Goal: Information Seeking & Learning: Learn about a topic

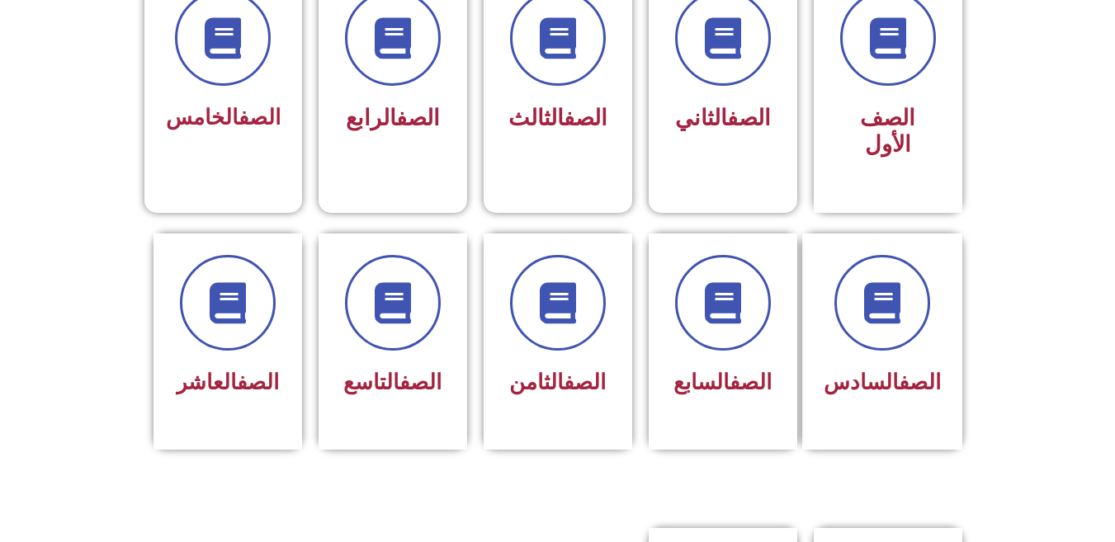
scroll to position [495, 0]
click at [162, 346] on div "الصف العاشر" at bounding box center [228, 341] width 149 height 216
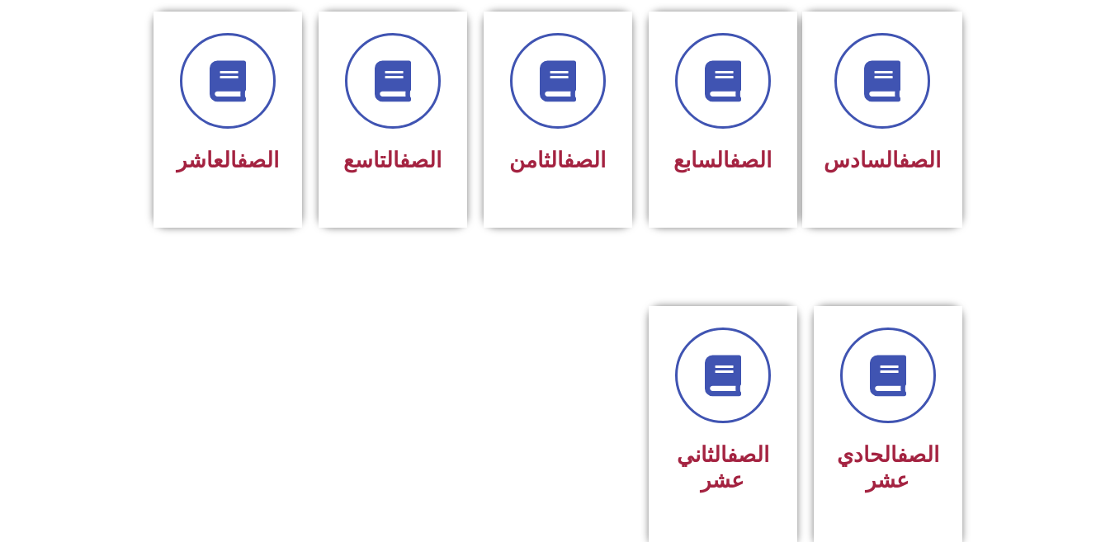
scroll to position [718, 0]
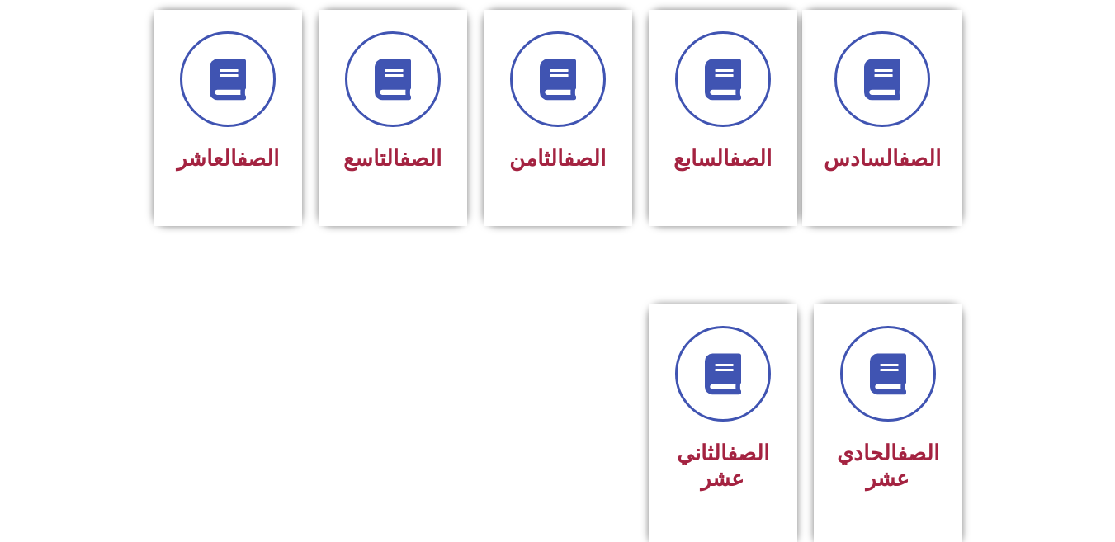
click at [913, 441] on link "الصف" at bounding box center [918, 453] width 42 height 25
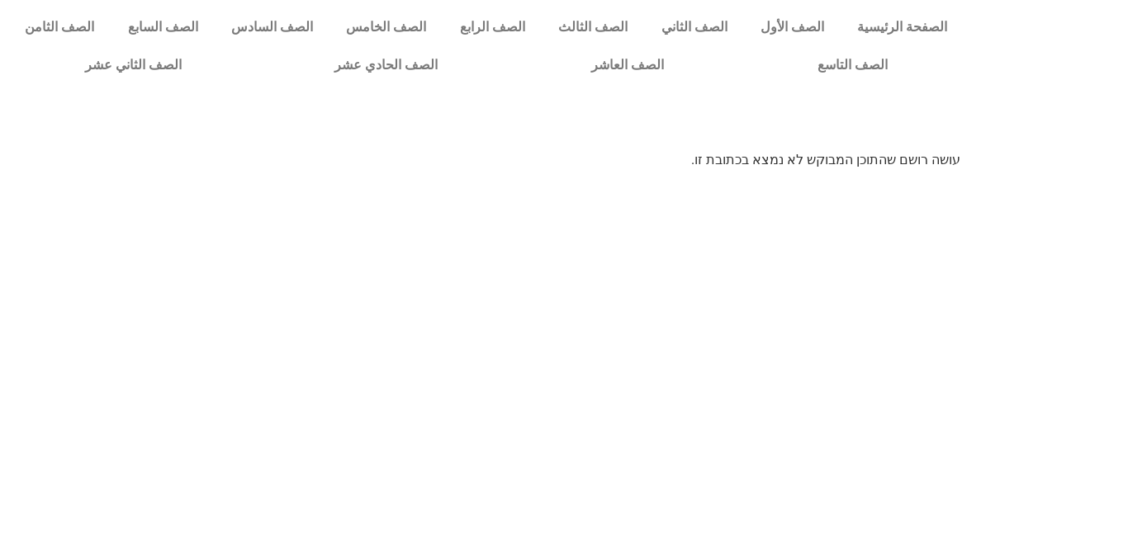
click at [718, 130] on div at bounding box center [563, 121] width 1111 height 41
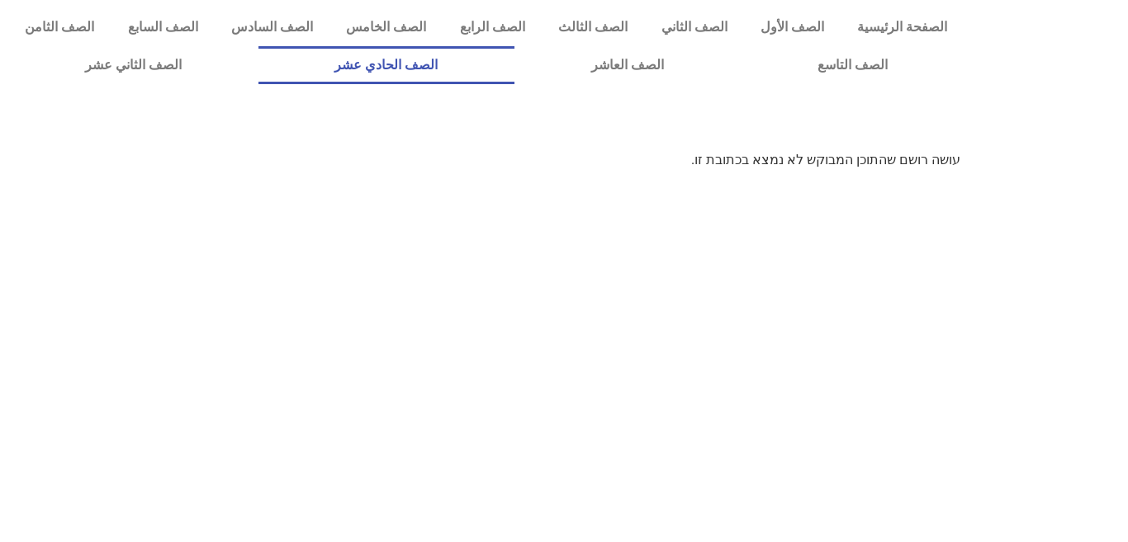
click at [503, 64] on link "الصف الحادي عشر" at bounding box center [386, 65] width 257 height 38
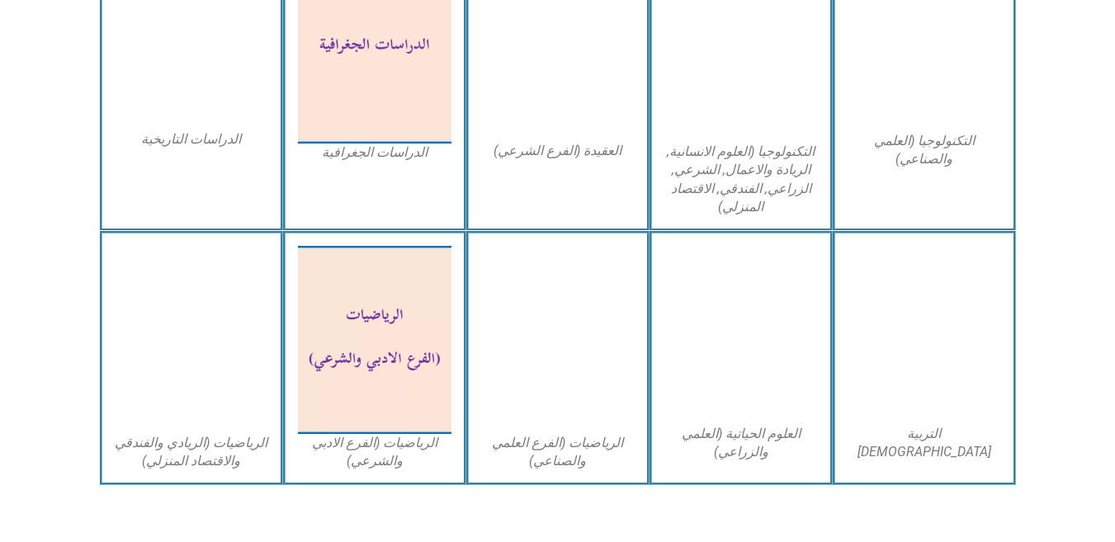
scroll to position [902, 0]
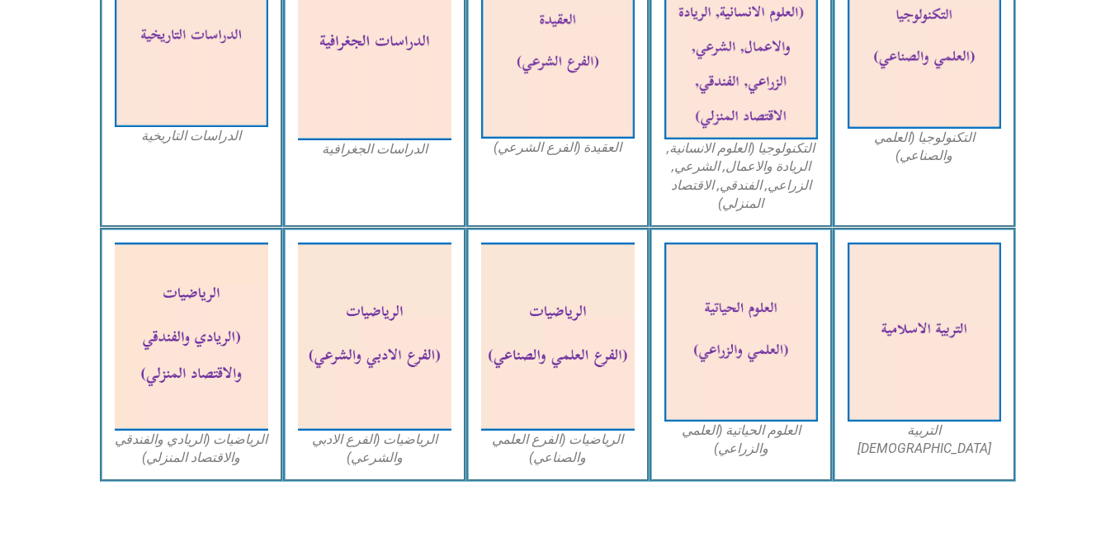
click at [363, 85] on img at bounding box center [375, 45] width 154 height 192
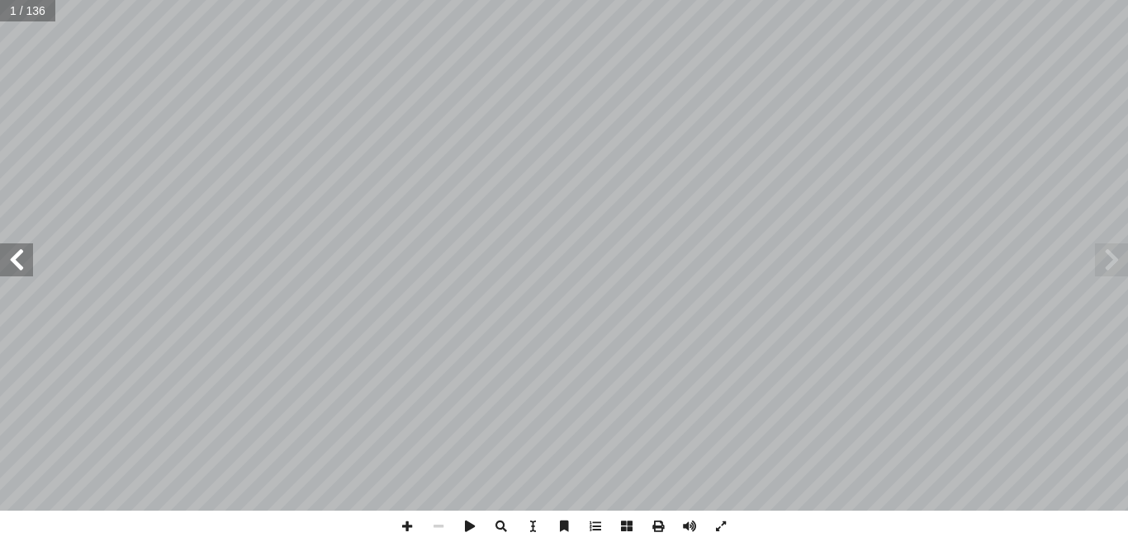
click at [21, 251] on span at bounding box center [16, 260] width 33 height 33
click at [9, 261] on span at bounding box center [16, 260] width 33 height 33
click at [14, 258] on span at bounding box center [16, 260] width 33 height 33
click at [15, 259] on span at bounding box center [16, 260] width 33 height 33
click at [17, 263] on span at bounding box center [16, 260] width 33 height 33
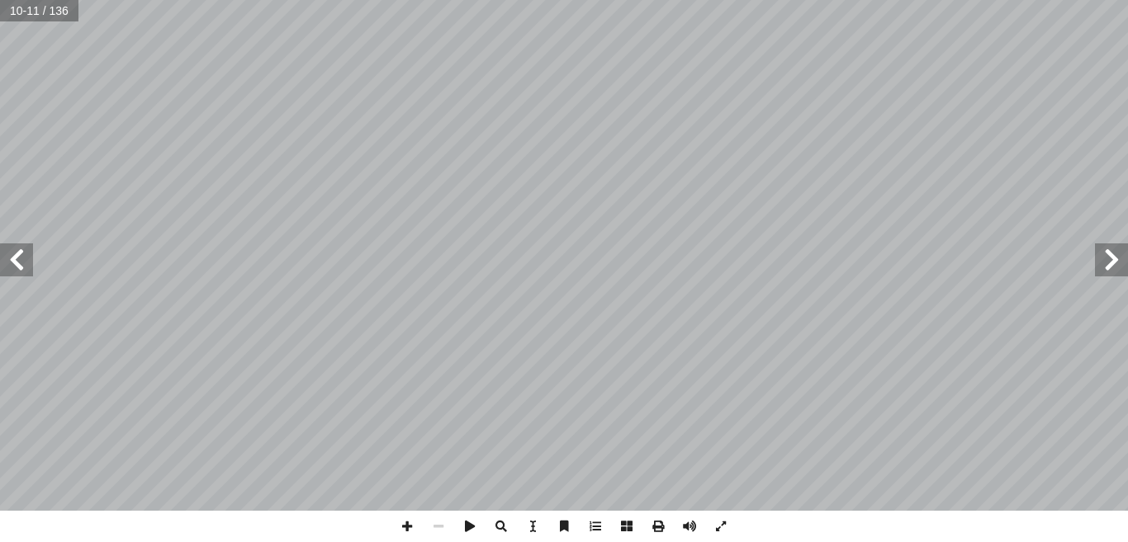
click at [21, 261] on span at bounding box center [16, 260] width 33 height 33
click at [22, 263] on span at bounding box center [16, 260] width 33 height 33
click at [15, 263] on span at bounding box center [16, 260] width 33 height 33
click at [9, 257] on span at bounding box center [16, 260] width 33 height 33
click at [16, 267] on span at bounding box center [16, 260] width 33 height 33
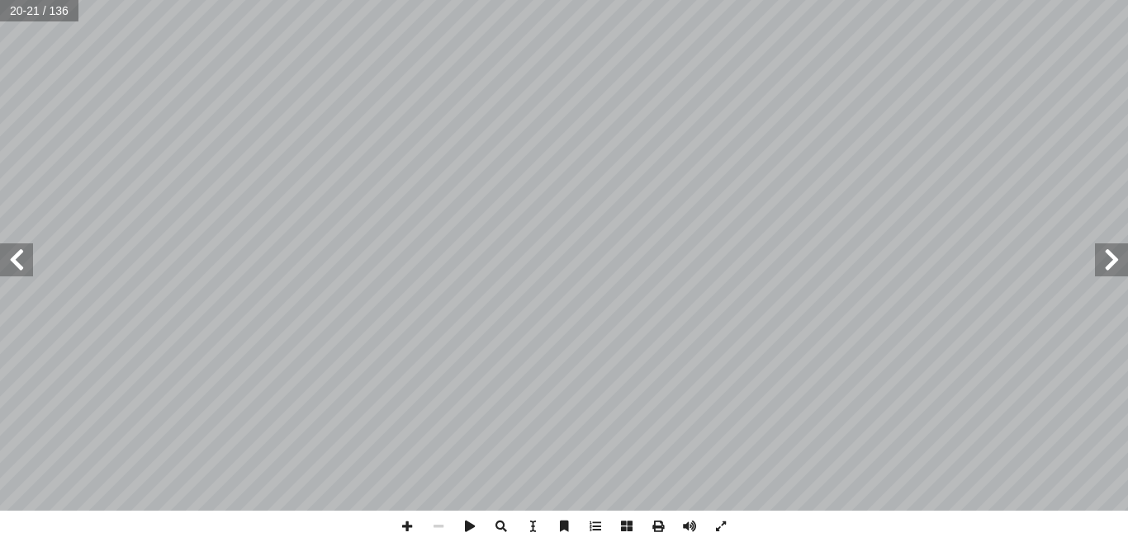
click at [20, 269] on span at bounding box center [16, 260] width 33 height 33
click at [19, 260] on span at bounding box center [16, 260] width 33 height 33
click at [19, 269] on span at bounding box center [16, 260] width 33 height 33
click at [1116, 258] on span at bounding box center [1111, 260] width 33 height 33
click at [1109, 262] on span at bounding box center [1111, 260] width 33 height 33
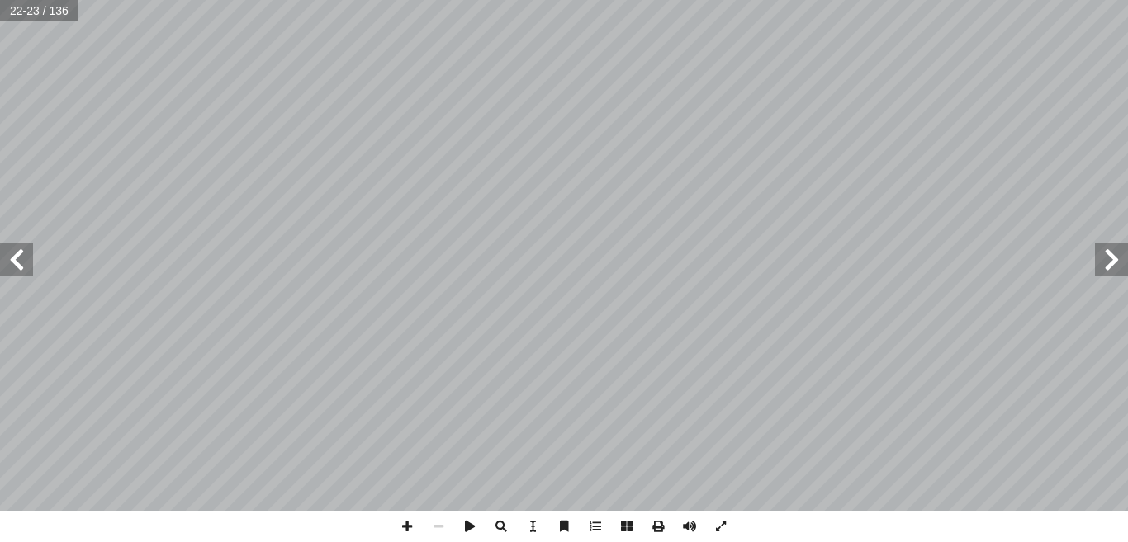
click at [1119, 252] on span at bounding box center [1111, 260] width 33 height 33
click at [1107, 260] on span at bounding box center [1111, 260] width 33 height 33
click at [1100, 267] on span at bounding box center [1111, 260] width 33 height 33
click at [1106, 265] on span at bounding box center [1111, 260] width 33 height 33
click at [29, 250] on span at bounding box center [16, 260] width 33 height 33
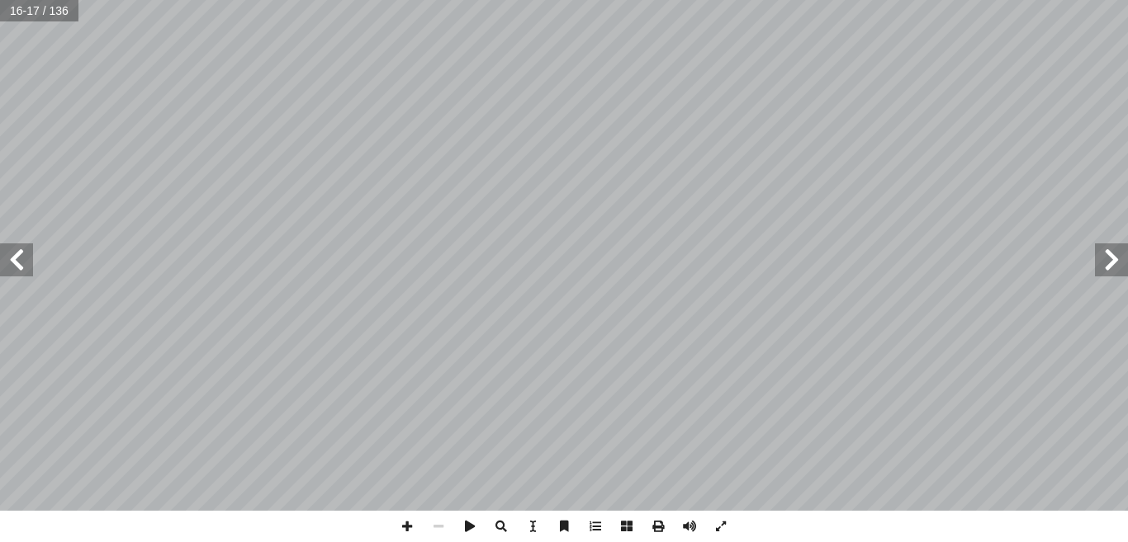
click at [31, 249] on span at bounding box center [16, 260] width 33 height 33
click at [1096, 263] on span at bounding box center [1111, 260] width 33 height 33
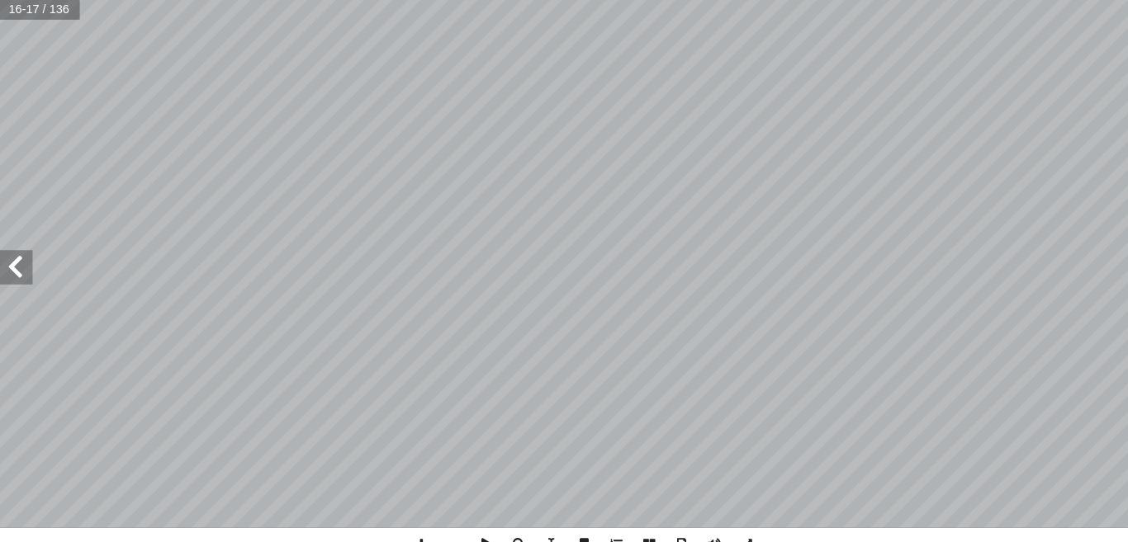
click at [15, 258] on span at bounding box center [16, 260] width 33 height 33
click at [21, 268] on span at bounding box center [16, 260] width 33 height 33
click at [17, 256] on span at bounding box center [16, 260] width 33 height 33
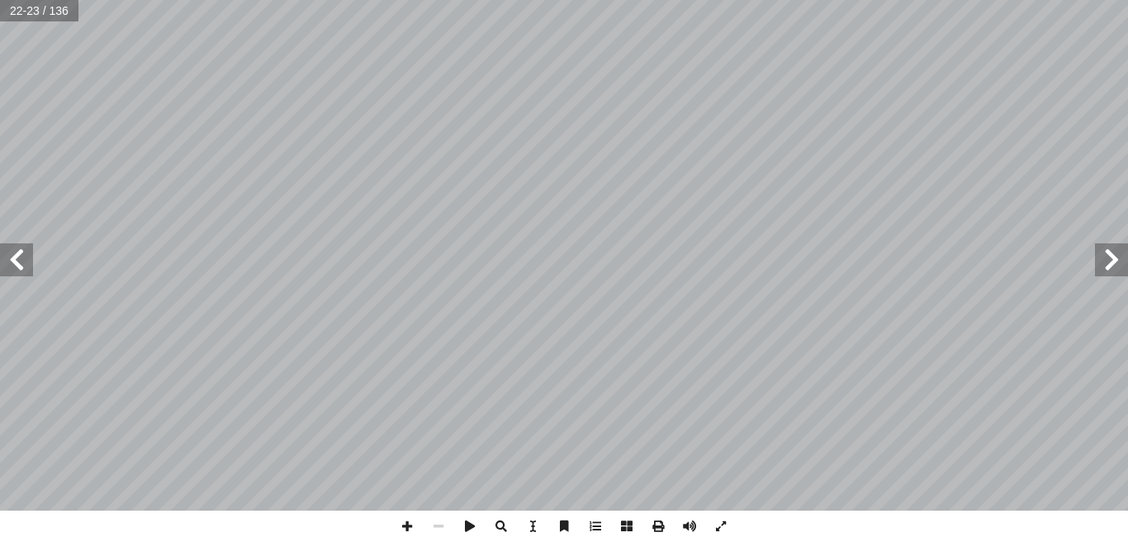
click at [1115, 258] on span at bounding box center [1111, 260] width 33 height 33
click at [1110, 258] on span at bounding box center [1111, 260] width 33 height 33
click at [1100, 261] on span at bounding box center [1111, 260] width 33 height 33
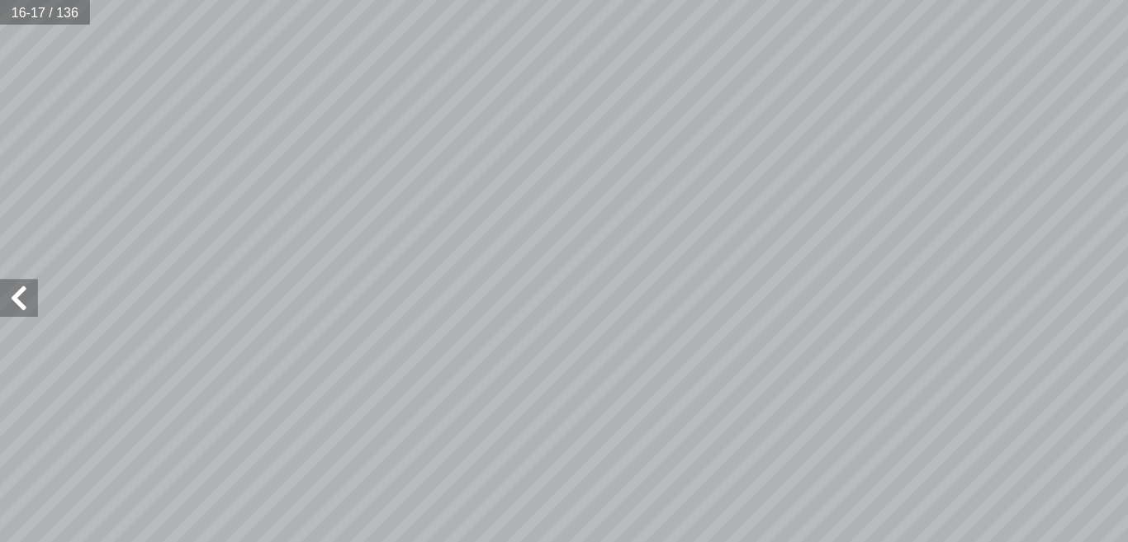
click at [8, 259] on span at bounding box center [16, 260] width 33 height 33
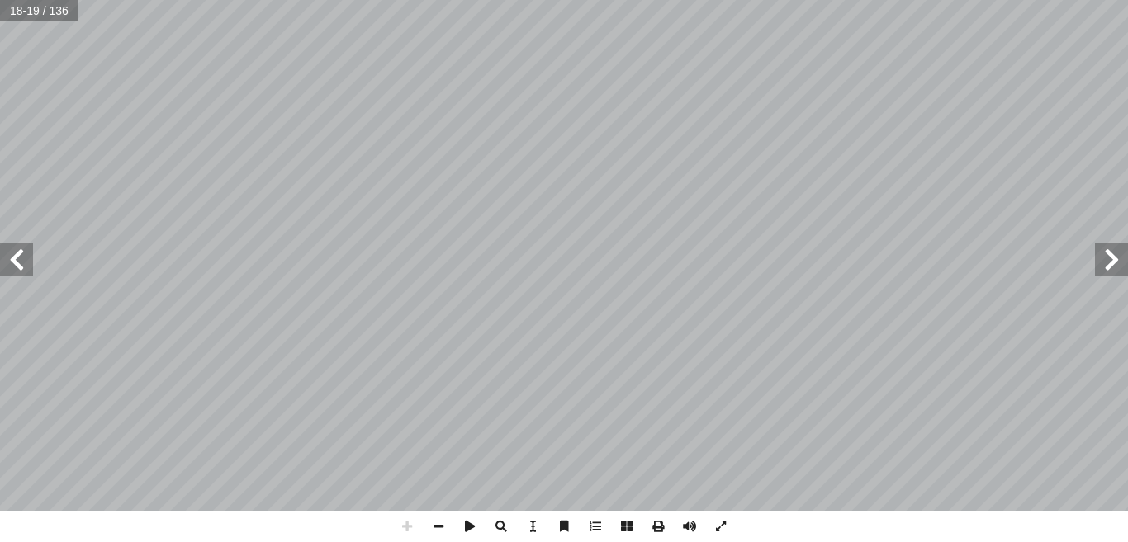
click at [26, 256] on span at bounding box center [16, 260] width 33 height 33
click at [1111, 244] on span at bounding box center [1111, 260] width 33 height 33
click at [7, 257] on span at bounding box center [16, 260] width 33 height 33
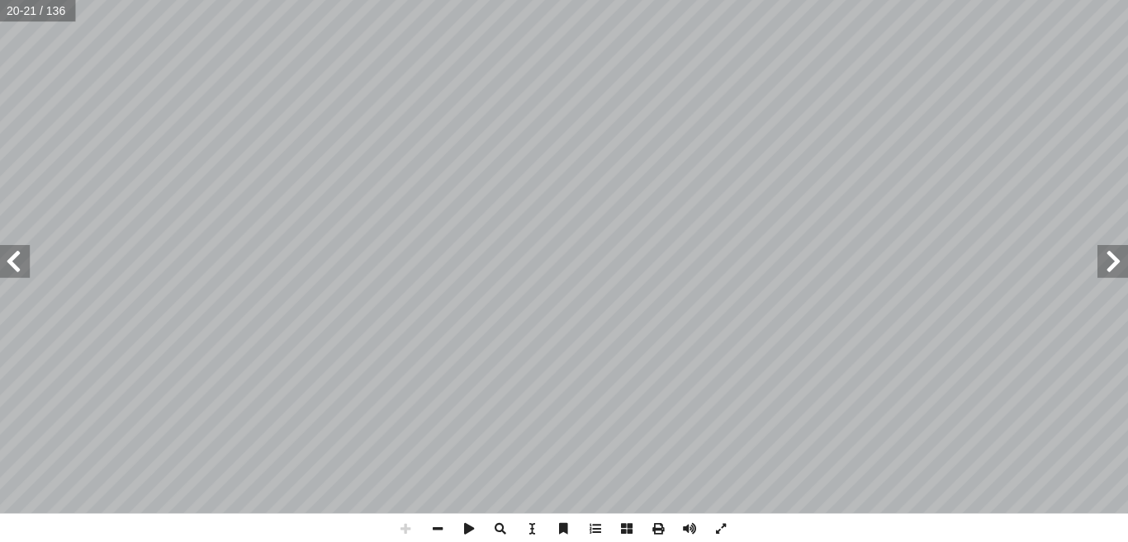
click at [13, 244] on span at bounding box center [16, 260] width 33 height 33
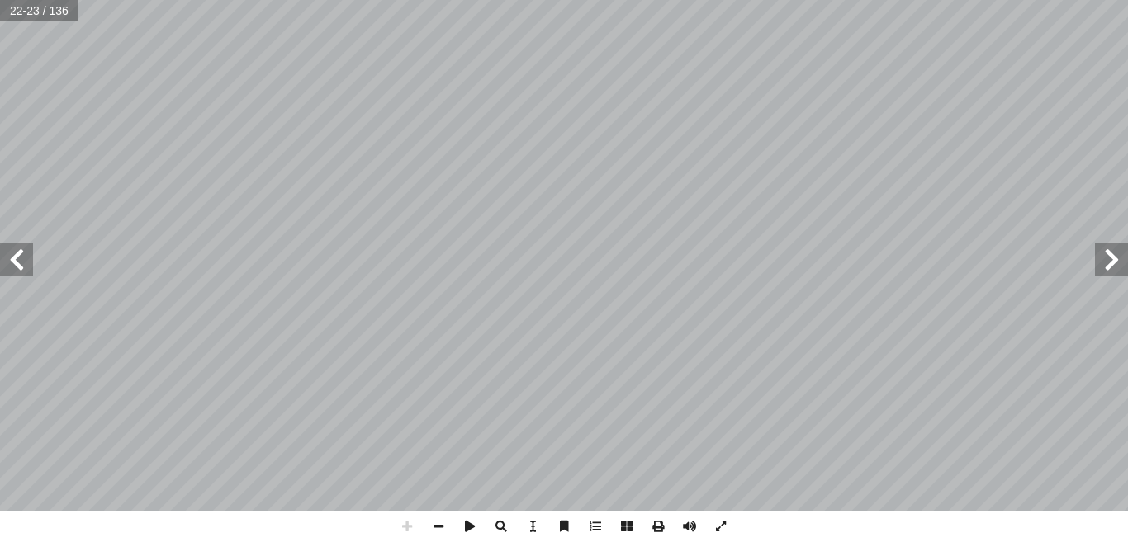
click at [1, 262] on span at bounding box center [16, 260] width 33 height 33
click at [22, 254] on span at bounding box center [16, 260] width 33 height 33
click at [1121, 257] on span at bounding box center [1111, 260] width 33 height 33
click at [18, 248] on span at bounding box center [16, 260] width 33 height 33
click at [1105, 256] on span at bounding box center [1111, 260] width 33 height 33
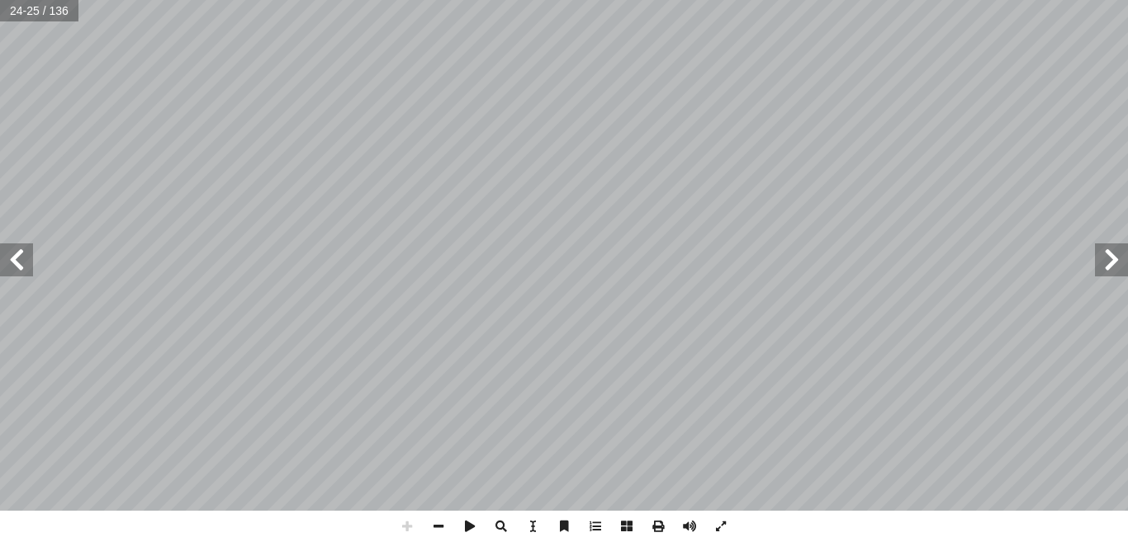
click at [1108, 260] on span at bounding box center [1111, 260] width 33 height 33
click at [1114, 250] on span at bounding box center [1111, 260] width 33 height 33
